Goal: Information Seeking & Learning: Compare options

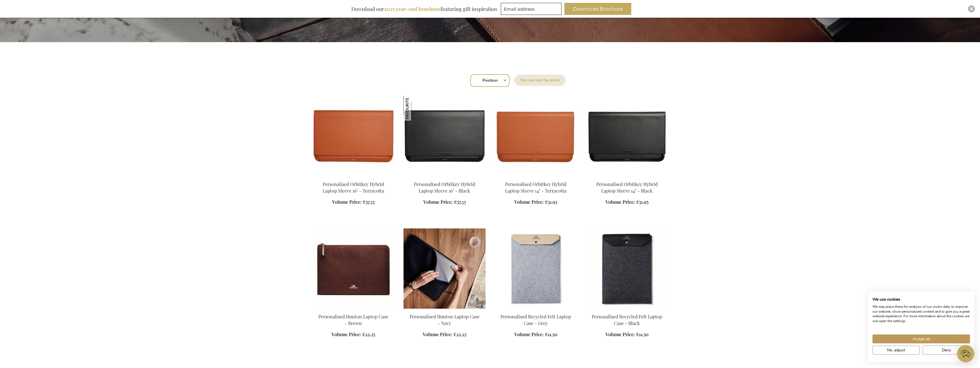
scroll to position [172, 0]
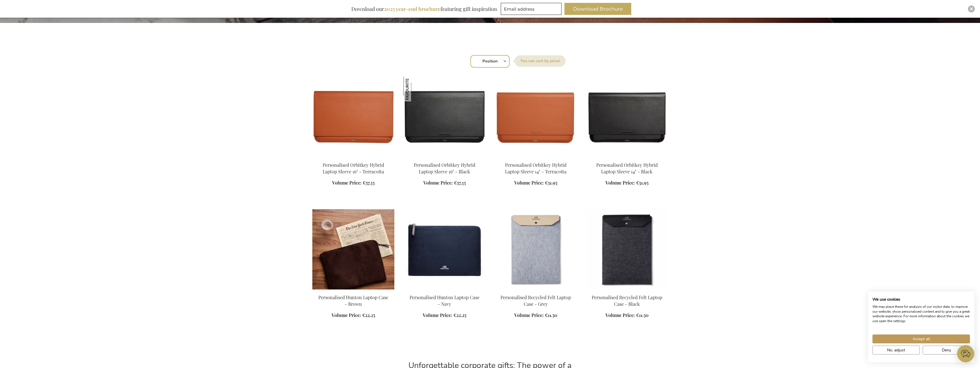
click at [355, 245] on img at bounding box center [353, 249] width 82 height 80
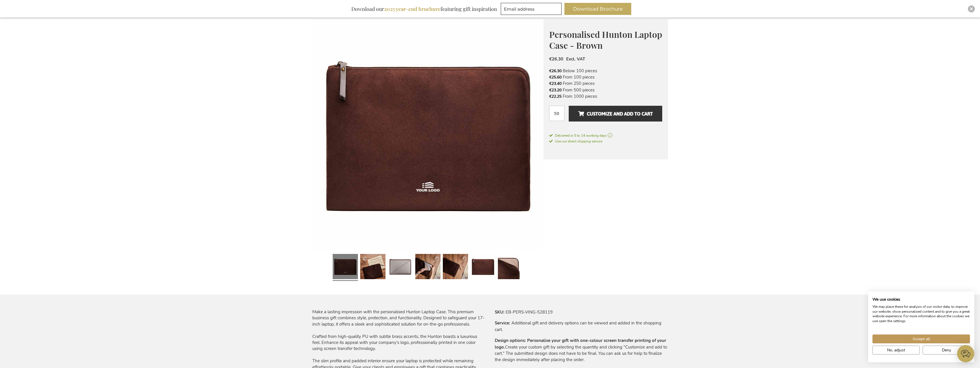
scroll to position [115, 0]
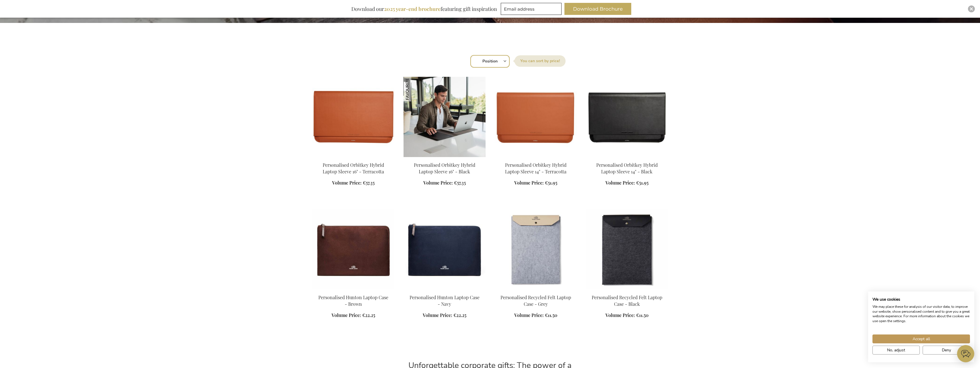
click at [427, 139] on img at bounding box center [444, 117] width 82 height 80
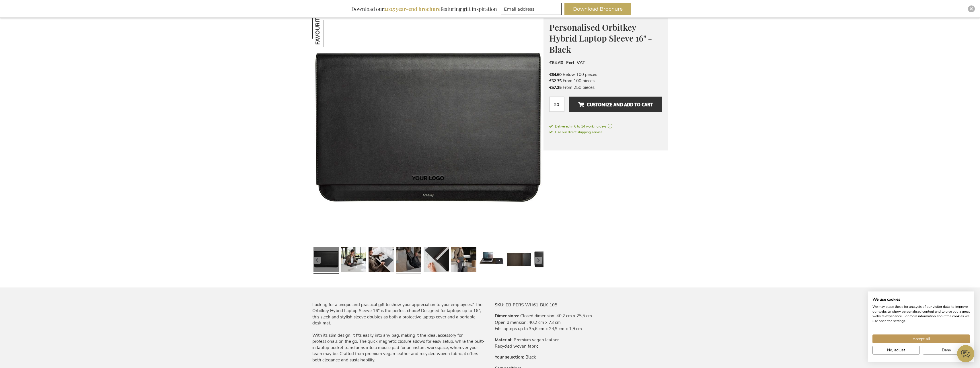
scroll to position [86, 0]
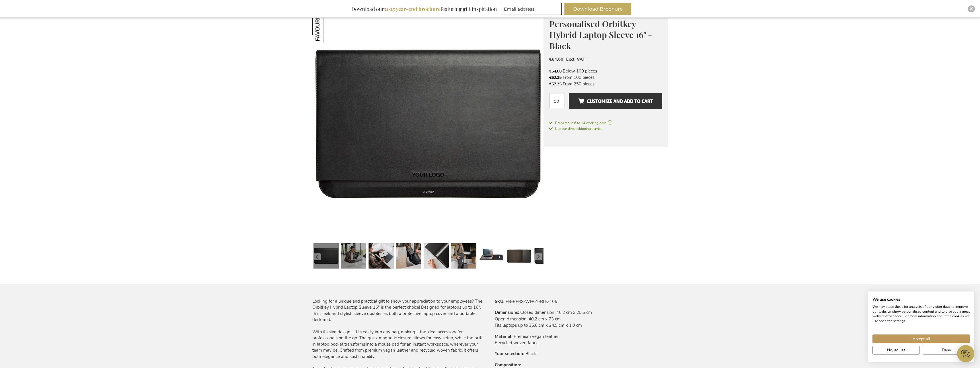
click at [359, 263] on link at bounding box center [353, 257] width 25 height 32
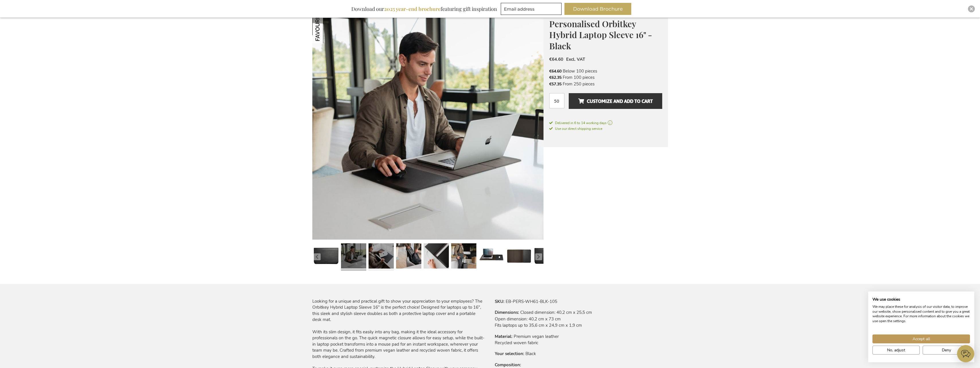
click at [386, 257] on link at bounding box center [380, 257] width 25 height 32
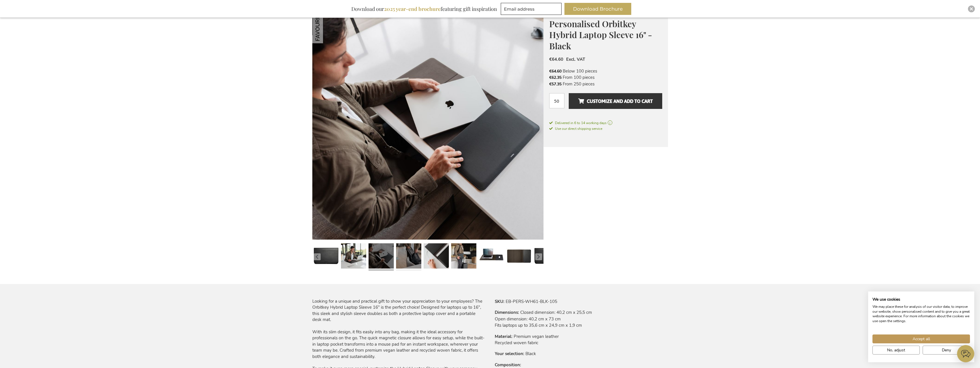
click at [401, 253] on link at bounding box center [408, 257] width 25 height 32
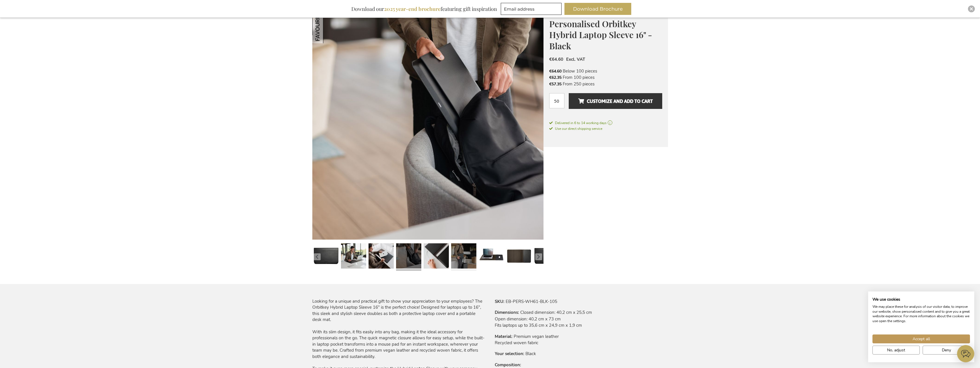
click at [467, 267] on link at bounding box center [463, 257] width 25 height 32
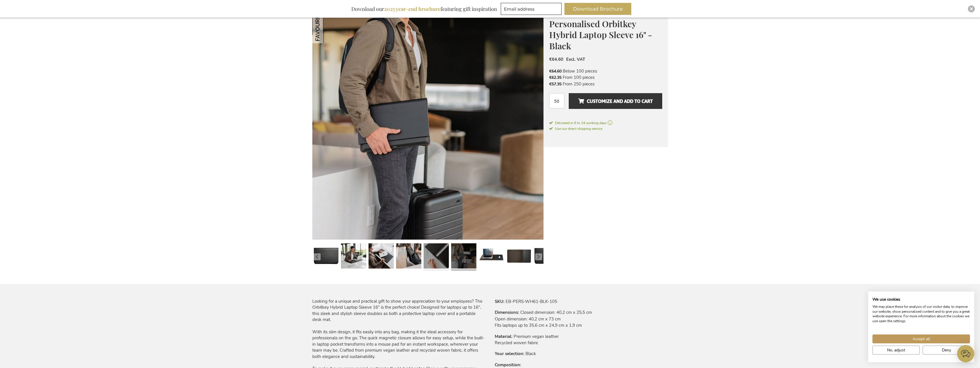
click at [430, 259] on link at bounding box center [435, 257] width 25 height 32
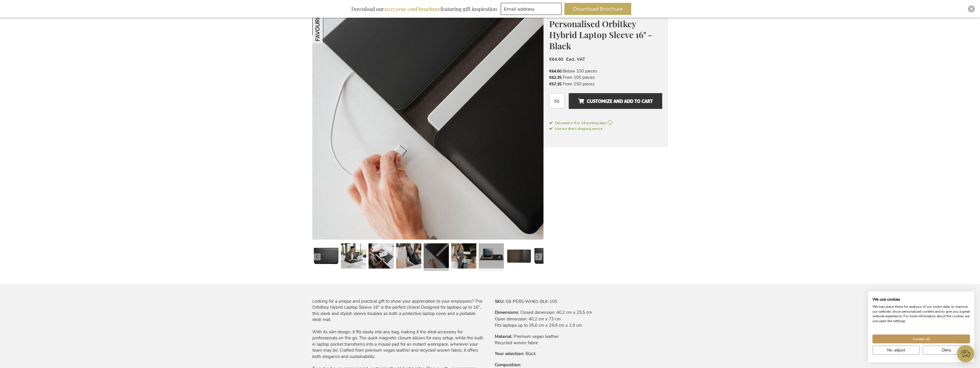
click at [485, 259] on link at bounding box center [491, 257] width 25 height 32
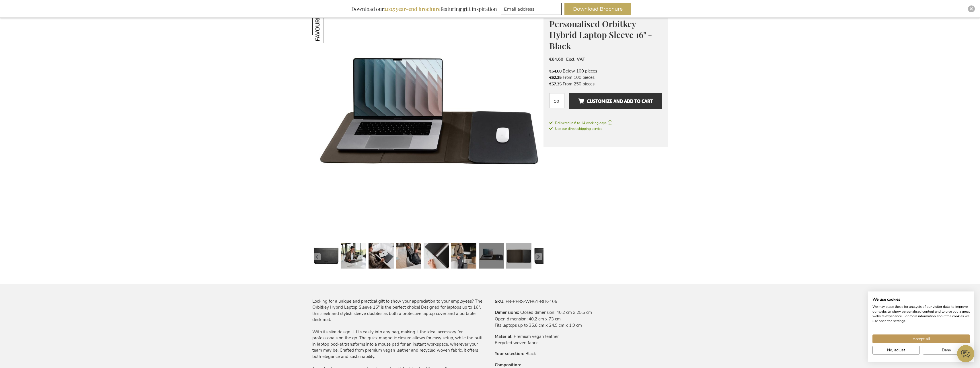
click at [512, 256] on link at bounding box center [518, 257] width 25 height 32
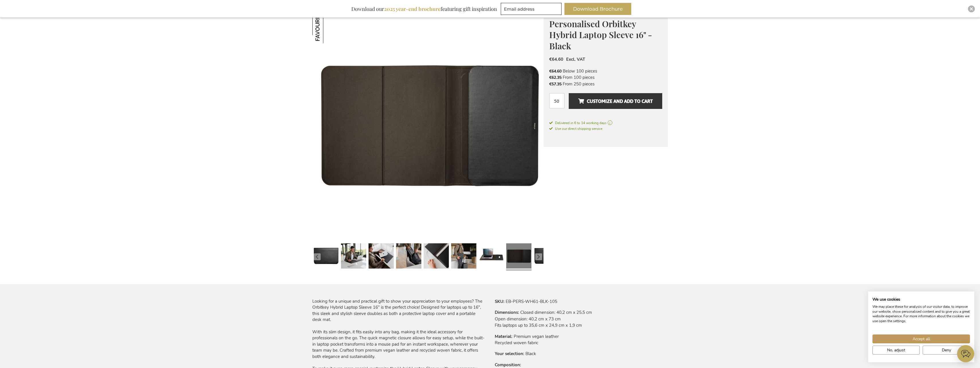
click at [533, 254] on div at bounding box center [546, 257] width 28 height 32
click at [446, 256] on link at bounding box center [435, 257] width 25 height 32
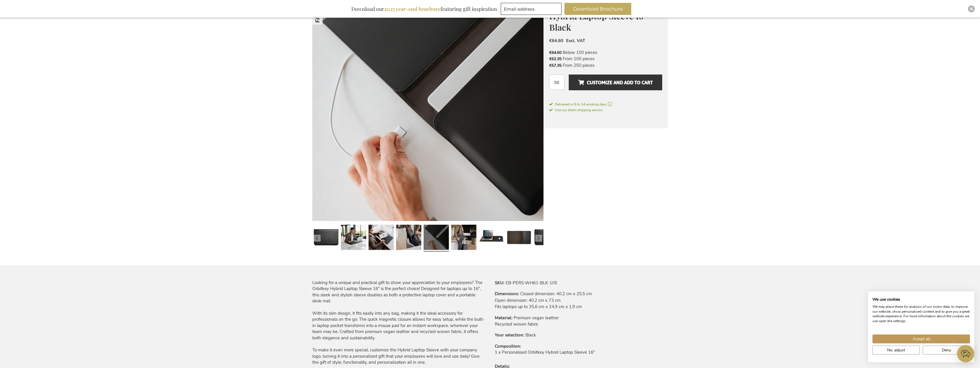
scroll to position [115, 0]
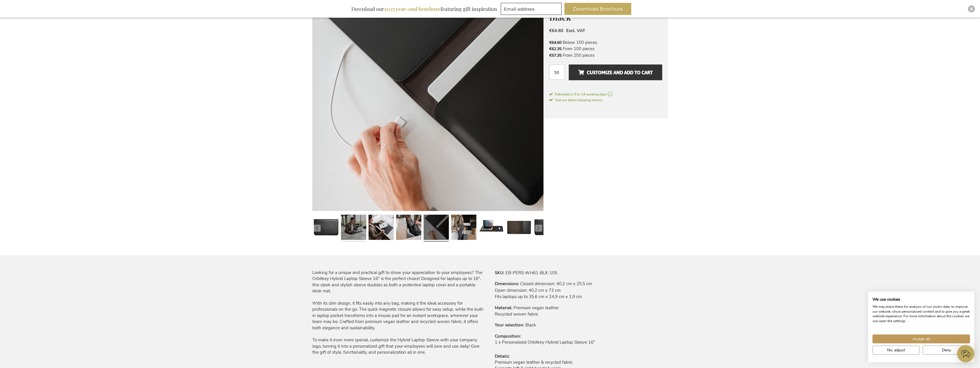
click at [352, 234] on link at bounding box center [353, 228] width 25 height 32
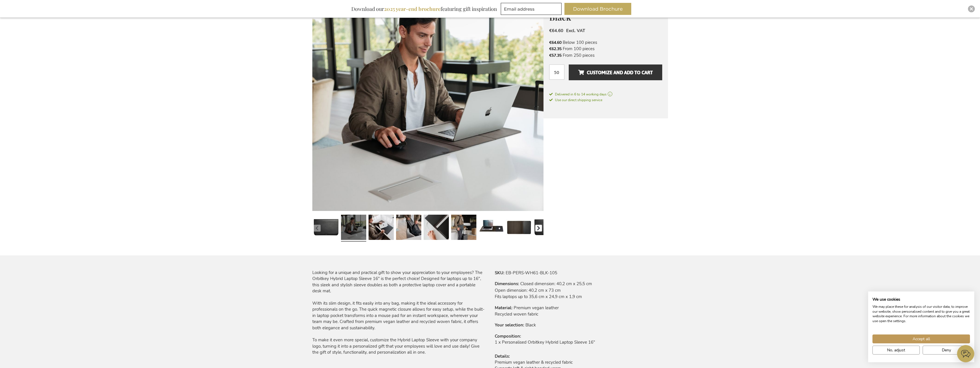
click at [541, 231] on button "button" at bounding box center [538, 228] width 7 height 7
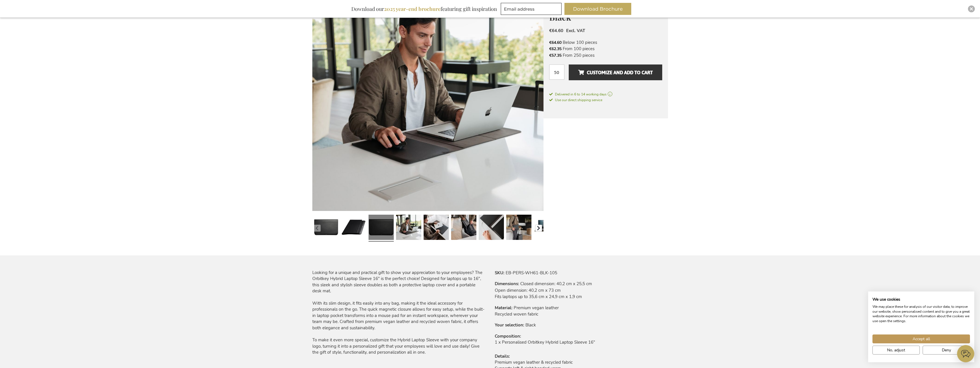
click at [541, 231] on button "button" at bounding box center [538, 228] width 7 height 7
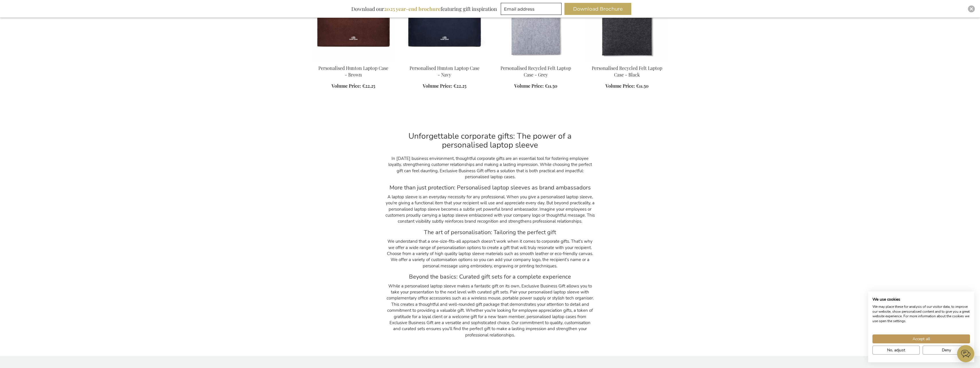
scroll to position [258, 0]
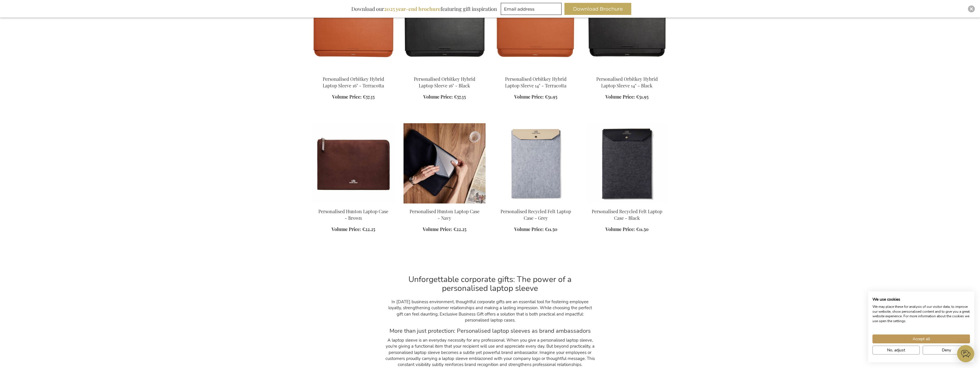
click at [462, 182] on img at bounding box center [444, 163] width 82 height 80
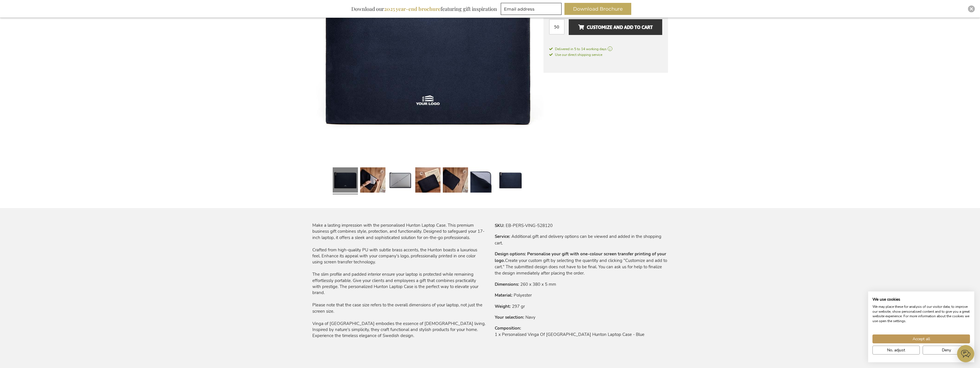
scroll to position [172, 0]
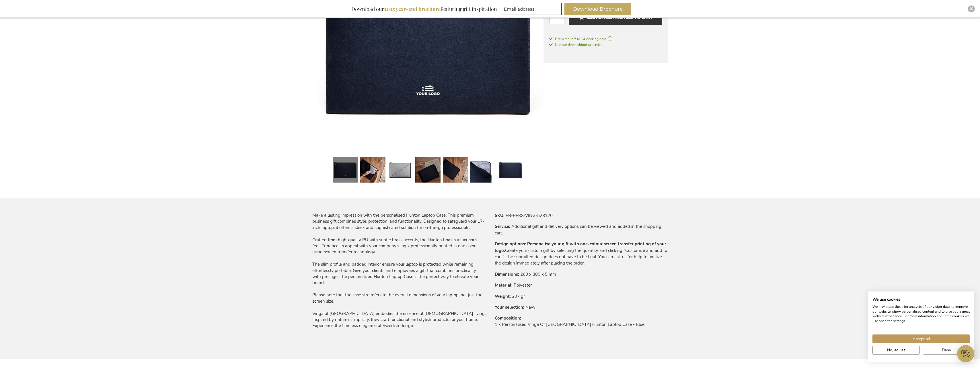
click at [423, 180] on link at bounding box center [427, 171] width 25 height 32
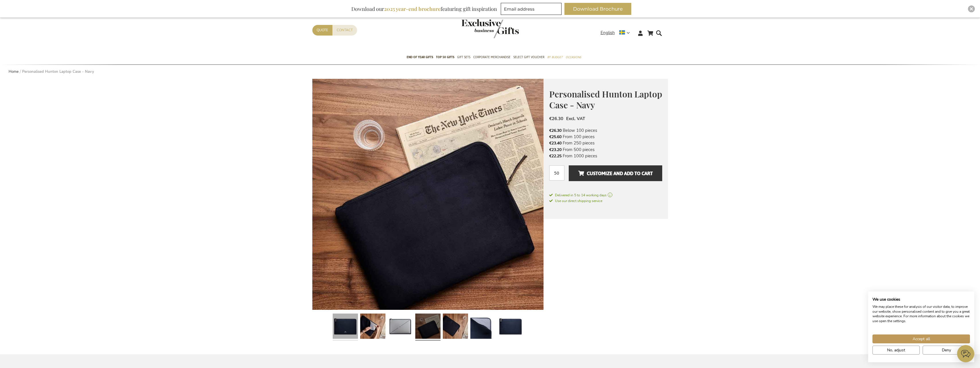
scroll to position [0, 0]
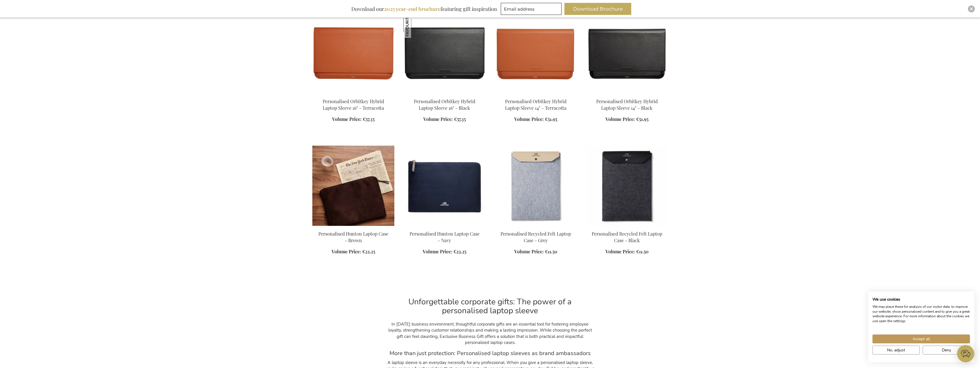
scroll to position [225, 0]
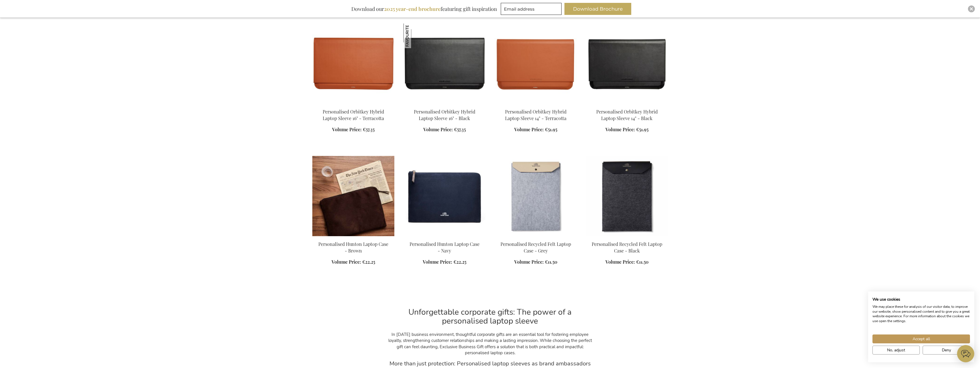
click at [365, 203] on img at bounding box center [353, 196] width 82 height 80
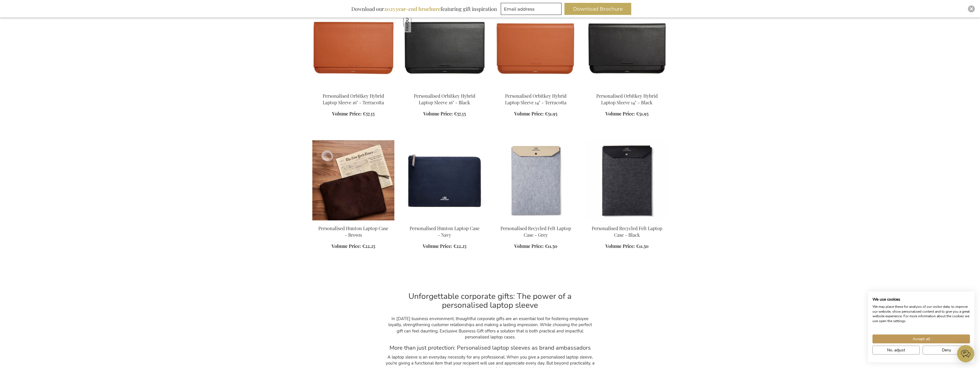
scroll to position [254, 0]
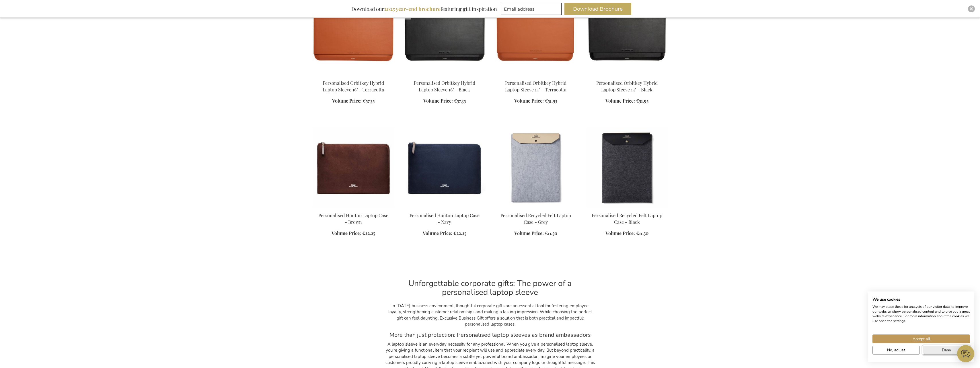
click at [932, 353] on button "Deny" at bounding box center [945, 350] width 47 height 9
